Goal: Transaction & Acquisition: Purchase product/service

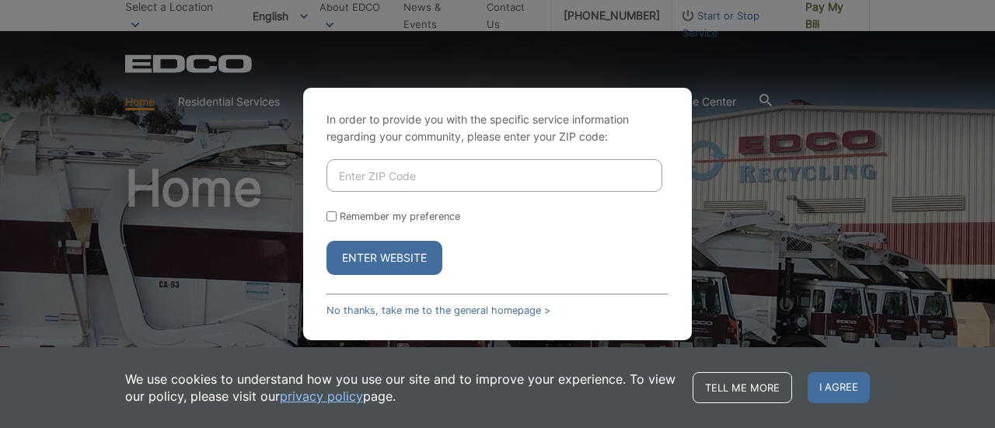
click at [443, 172] on input "Enter ZIP Code" at bounding box center [494, 175] width 336 height 33
type input "92614"
click at [334, 220] on input "Remember my preference" at bounding box center [331, 216] width 10 height 10
click at [362, 257] on button "Enter Website" at bounding box center [384, 258] width 116 height 34
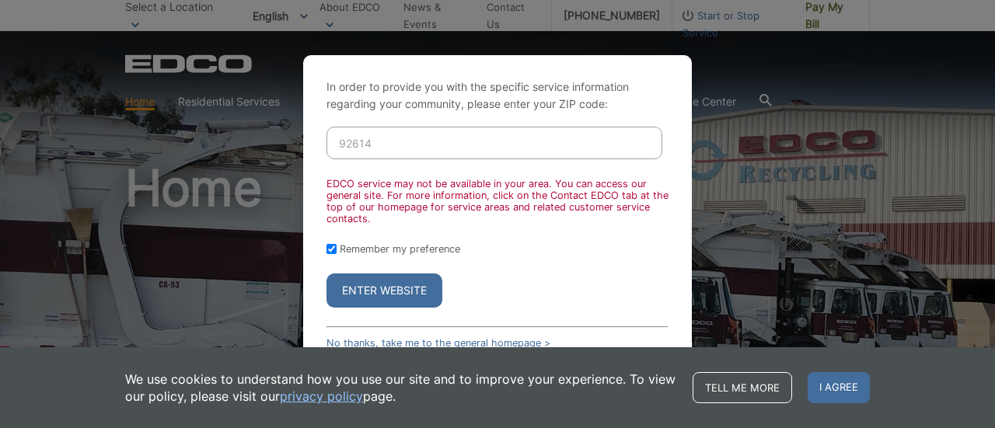
click at [326, 251] on input "Remember my preference" at bounding box center [331, 249] width 10 height 10
checkbox input "false"
click at [472, 345] on link "No thanks, take me to the general homepage >" at bounding box center [438, 343] width 224 height 12
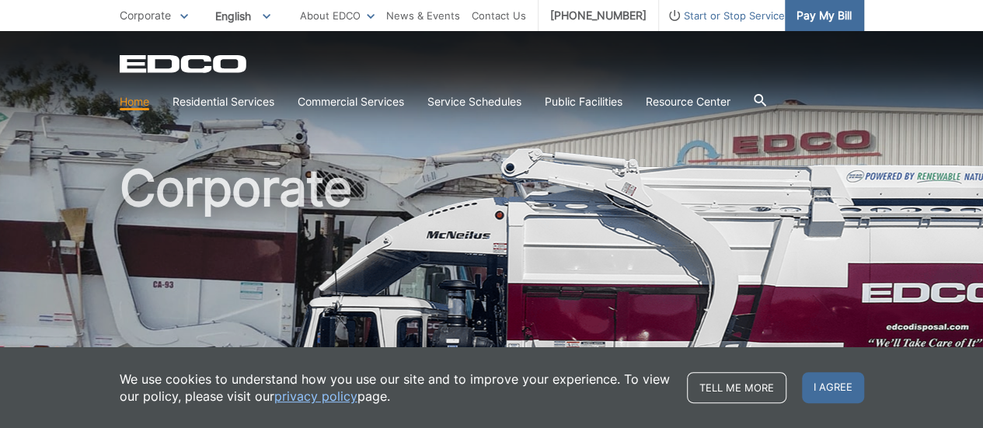
click at [811, 19] on span "Pay My Bill" at bounding box center [824, 15] width 55 height 17
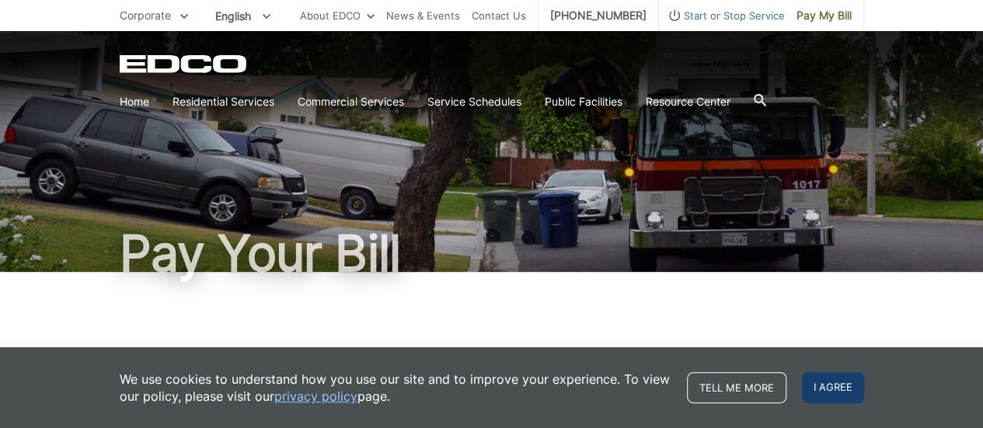
click at [844, 390] on span "I agree" at bounding box center [833, 387] width 62 height 31
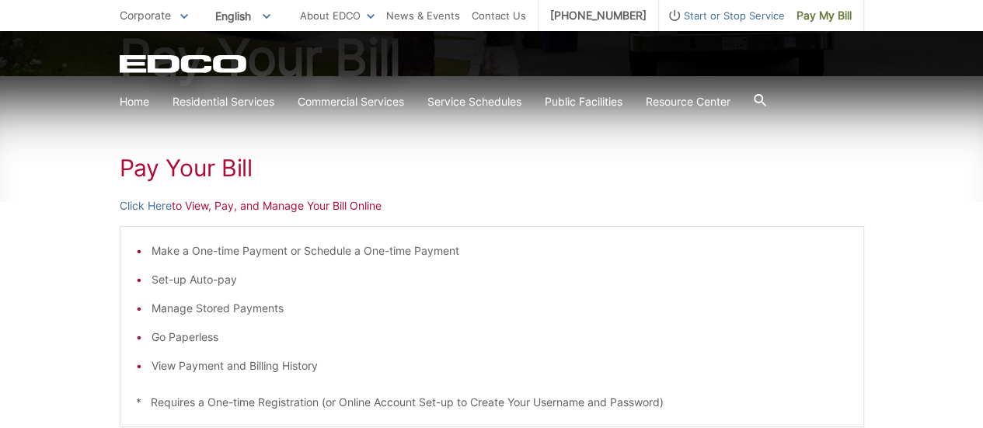
scroll to position [181, 0]
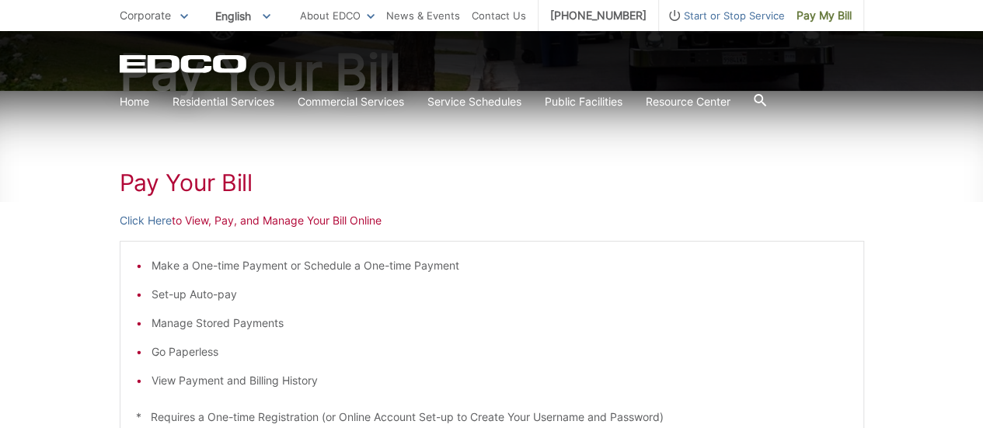
click at [221, 222] on p "Click Here to View, Pay, and Manage Your Bill Online" at bounding box center [492, 220] width 744 height 17
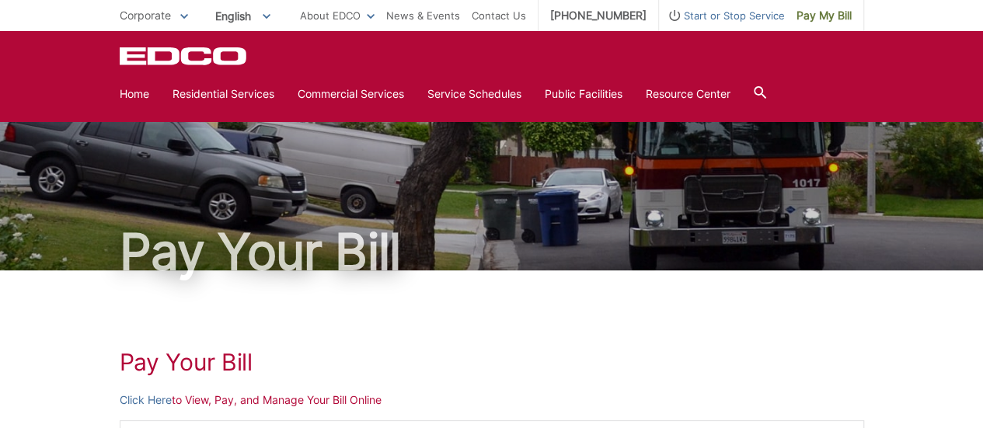
scroll to position [0, 0]
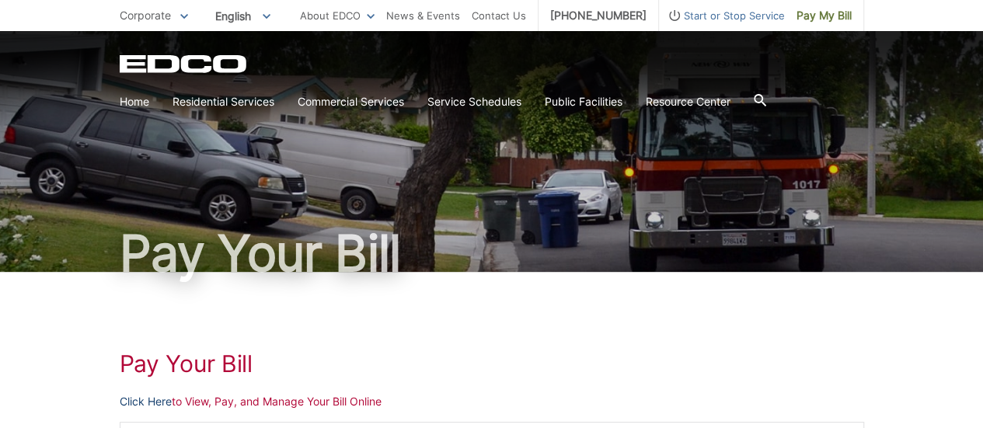
click at [135, 406] on link "Click Here" at bounding box center [146, 401] width 52 height 17
